Goal: Task Accomplishment & Management: Manage account settings

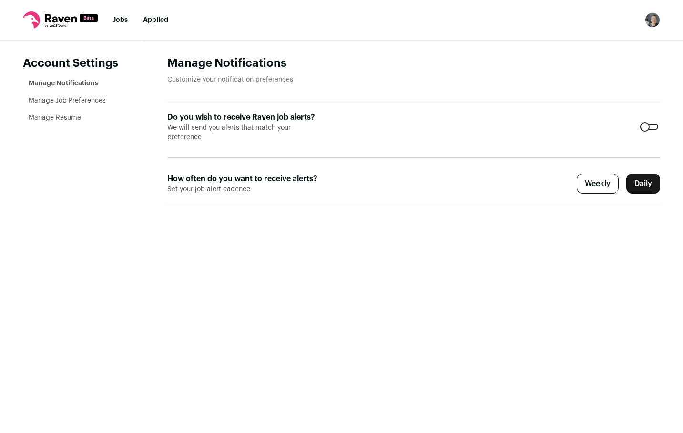
click at [646, 125] on div at bounding box center [649, 127] width 18 height 6
click at [40, 99] on link "Manage Job Preferences" at bounding box center [67, 100] width 77 height 7
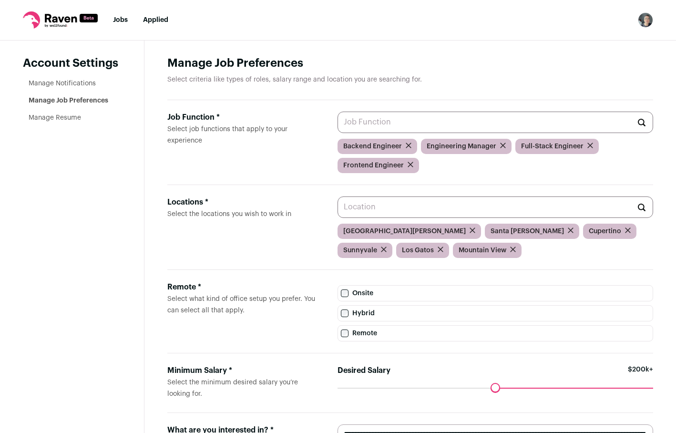
click at [58, 120] on link "Manage Resume" at bounding box center [55, 117] width 52 height 7
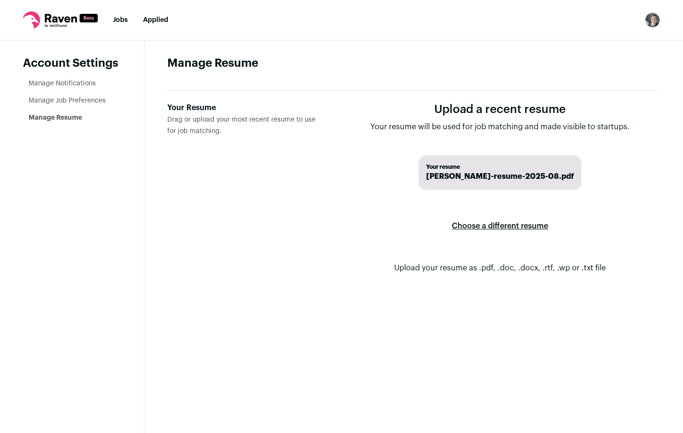
click at [462, 226] on label "Choose a different resume" at bounding box center [500, 226] width 96 height 27
click at [0, 0] on input "Your Resume Drag or upload your most recent resume to use for job matching." at bounding box center [0, 0] width 0 height 0
click at [71, 82] on link "Manage Notifications" at bounding box center [62, 83] width 67 height 7
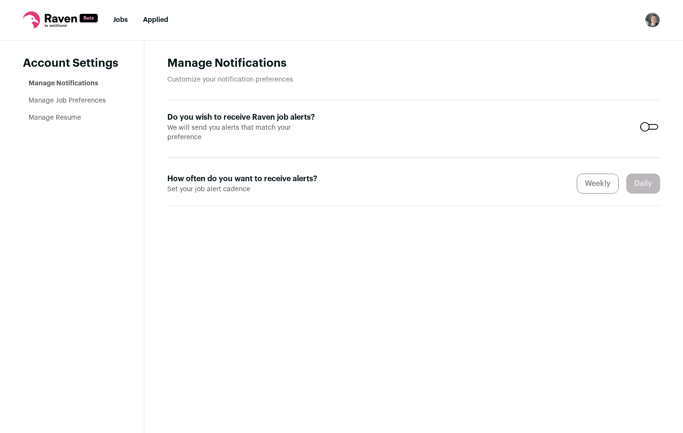
click at [64, 100] on link "Manage Job Preferences" at bounding box center [67, 100] width 77 height 7
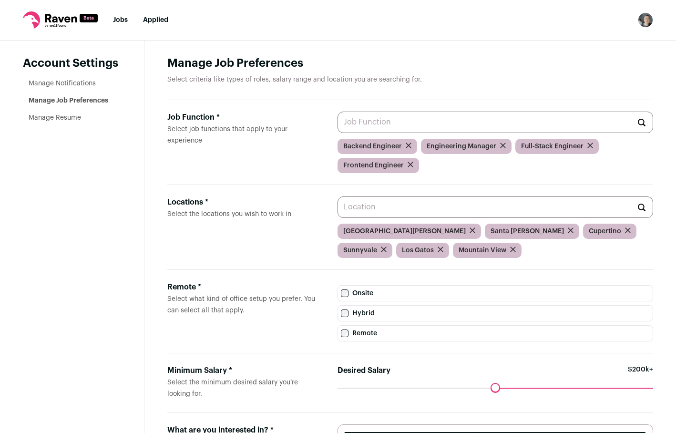
click at [149, 19] on link "Applied" at bounding box center [155, 20] width 25 height 7
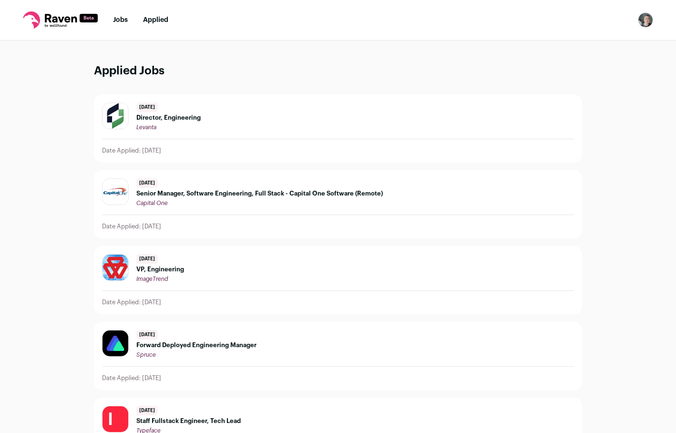
click at [120, 20] on link "Jobs" at bounding box center [120, 20] width 15 height 7
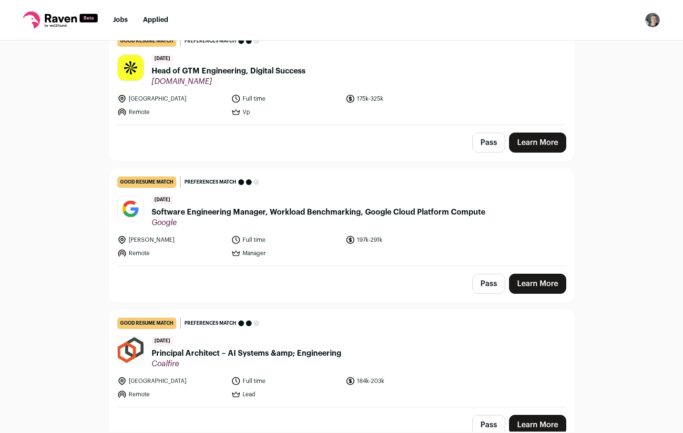
scroll to position [2179, 0]
